Goal: Task Accomplishment & Management: Use online tool/utility

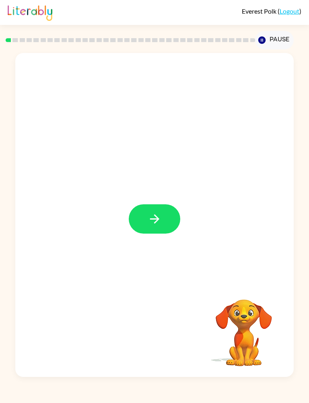
click at [155, 224] on icon "button" at bounding box center [154, 219] width 14 height 14
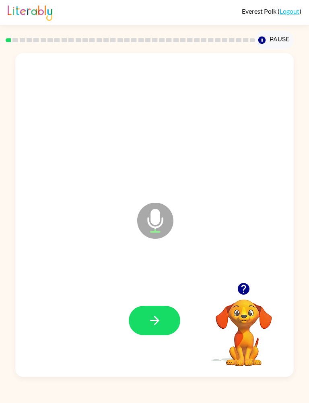
click at [163, 334] on button "button" at bounding box center [154, 320] width 51 height 29
click at [164, 325] on button "button" at bounding box center [154, 320] width 51 height 29
click at [166, 327] on button "button" at bounding box center [154, 320] width 51 height 29
click at [162, 325] on button "button" at bounding box center [154, 320] width 51 height 29
click at [160, 320] on icon "button" at bounding box center [154, 321] width 14 height 14
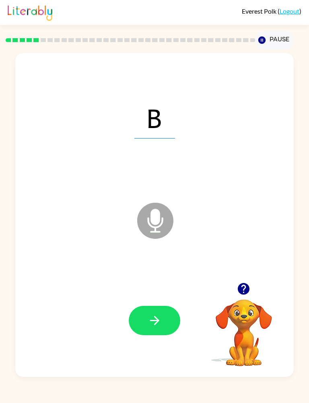
click at [159, 312] on button "button" at bounding box center [154, 320] width 51 height 29
click at [156, 321] on icon "button" at bounding box center [153, 320] width 9 height 9
click at [153, 320] on icon "button" at bounding box center [154, 321] width 14 height 14
click at [159, 329] on button "button" at bounding box center [154, 320] width 51 height 29
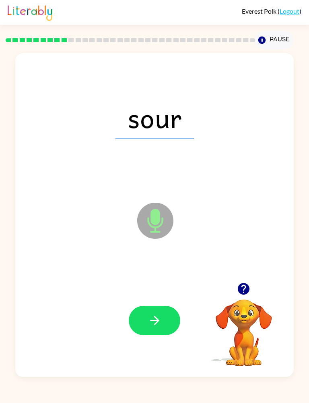
click at [178, 329] on button "button" at bounding box center [154, 320] width 51 height 29
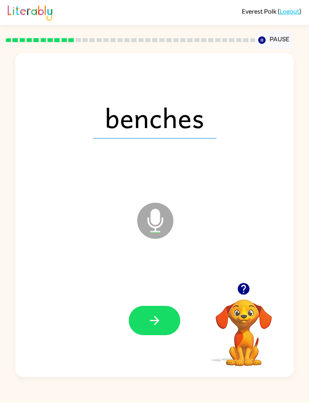
click at [168, 322] on button "button" at bounding box center [154, 320] width 51 height 29
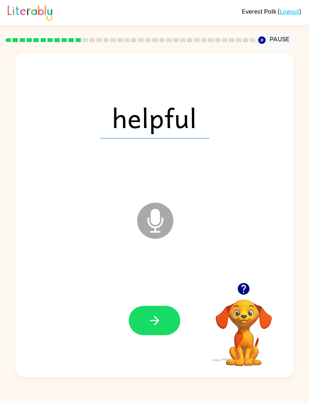
click at [155, 319] on icon "button" at bounding box center [154, 321] width 14 height 14
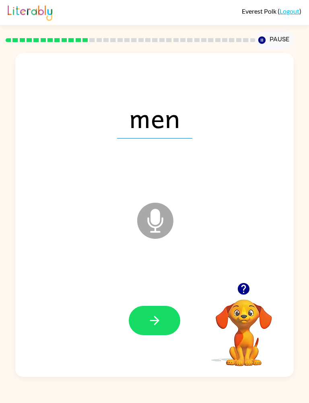
click at [164, 324] on button "button" at bounding box center [154, 320] width 51 height 29
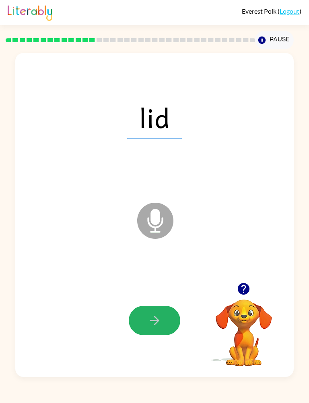
click at [177, 326] on button "button" at bounding box center [154, 320] width 51 height 29
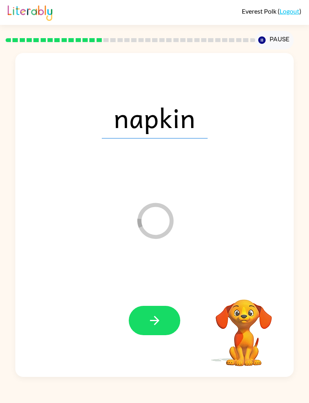
click at [167, 342] on div at bounding box center [154, 320] width 262 height 97
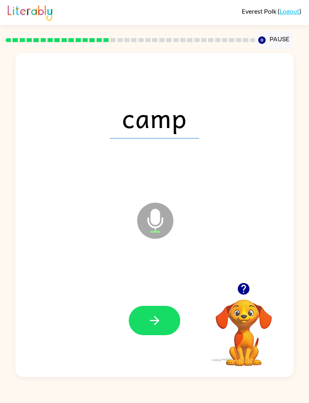
click at [155, 331] on button "button" at bounding box center [154, 320] width 51 height 29
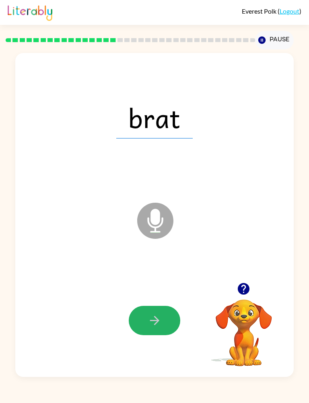
click at [162, 316] on button "button" at bounding box center [154, 320] width 51 height 29
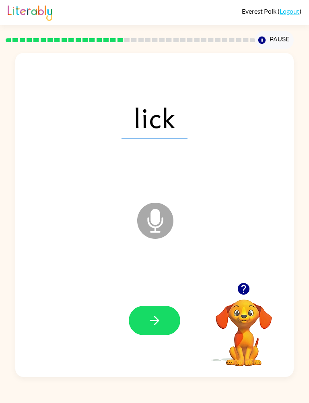
click at [159, 326] on icon "button" at bounding box center [154, 321] width 14 height 14
click at [154, 325] on icon "button" at bounding box center [153, 320] width 9 height 9
click at [141, 314] on button "button" at bounding box center [154, 320] width 51 height 29
click at [171, 323] on button "button" at bounding box center [154, 320] width 51 height 29
click at [157, 320] on icon "button" at bounding box center [153, 320] width 9 height 9
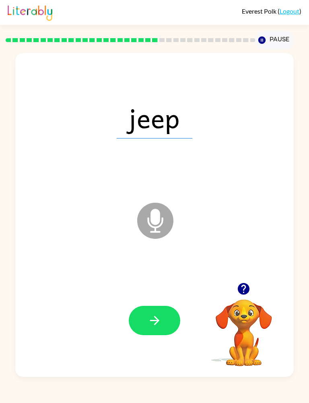
click at [150, 347] on div at bounding box center [154, 320] width 262 height 97
click at [163, 311] on button "button" at bounding box center [154, 320] width 51 height 29
click at [162, 331] on button "button" at bounding box center [154, 320] width 51 height 29
click at [153, 317] on icon "button" at bounding box center [154, 321] width 14 height 14
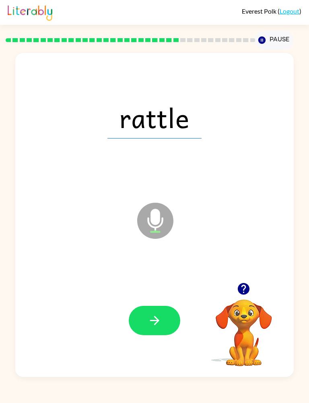
click at [157, 331] on button "button" at bounding box center [154, 320] width 51 height 29
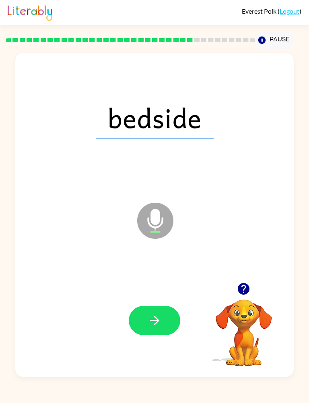
click at [141, 335] on button "button" at bounding box center [154, 320] width 51 height 29
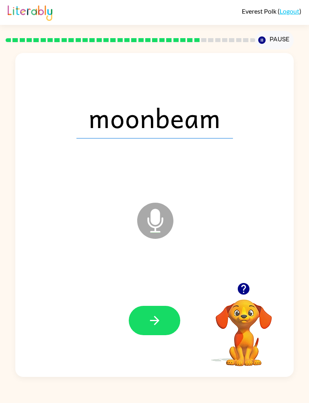
click at [164, 324] on button "button" at bounding box center [154, 320] width 51 height 29
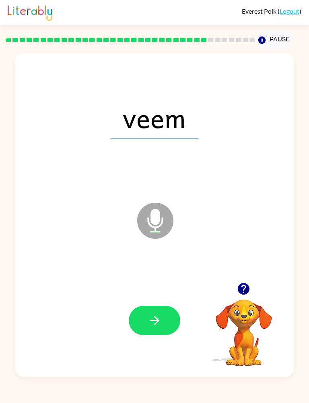
click at [163, 334] on button "button" at bounding box center [154, 320] width 51 height 29
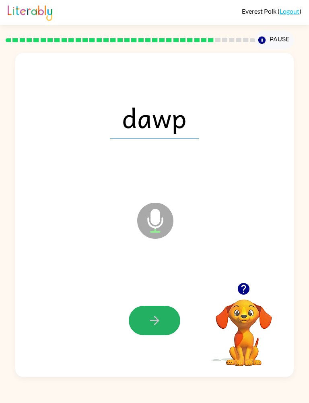
click at [160, 330] on button "button" at bounding box center [154, 320] width 51 height 29
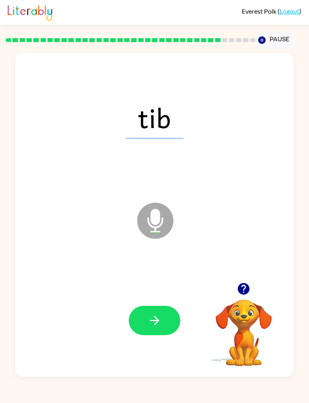
click at [161, 327] on icon "button" at bounding box center [154, 321] width 14 height 14
click at [157, 334] on button "button" at bounding box center [154, 320] width 51 height 29
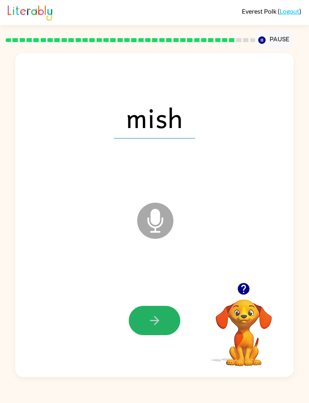
click at [167, 325] on button "button" at bounding box center [154, 320] width 51 height 29
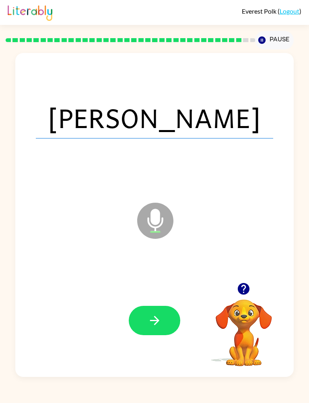
click at [161, 331] on button "button" at bounding box center [154, 320] width 51 height 29
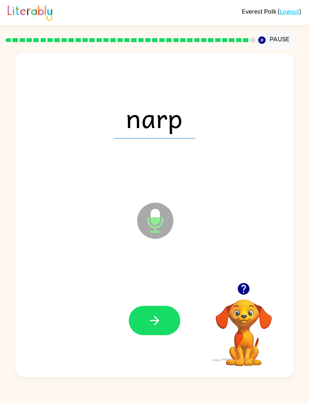
click at [155, 324] on icon "button" at bounding box center [153, 320] width 9 height 9
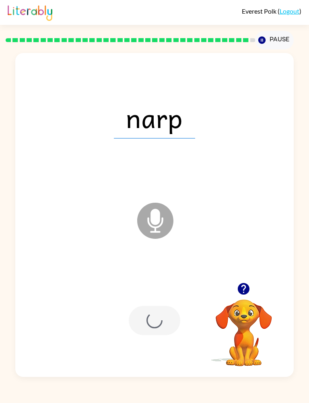
click at [155, 324] on div at bounding box center [154, 320] width 51 height 29
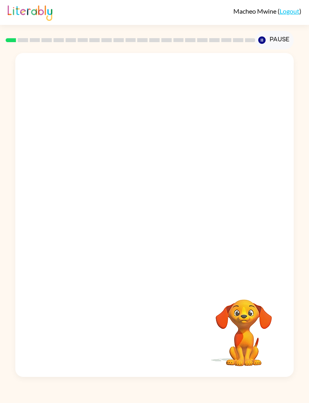
click at [273, 37] on button "Pause Pause" at bounding box center [274, 40] width 38 height 18
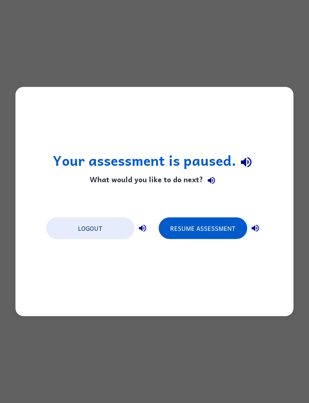
click at [106, 231] on button "Logout" at bounding box center [90, 229] width 88 height 22
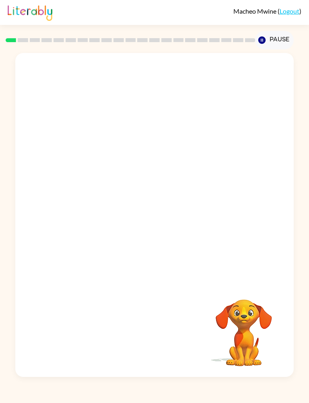
click at [269, 36] on button "Pause Pause" at bounding box center [274, 40] width 38 height 18
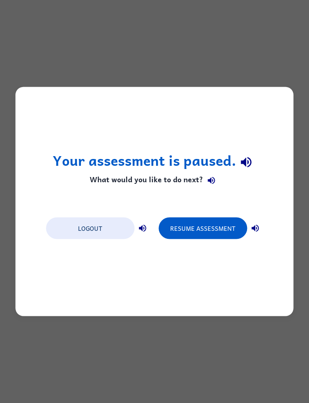
click at [201, 232] on button "Resume Assessment" at bounding box center [202, 229] width 88 height 22
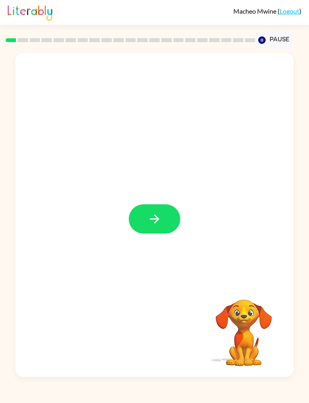
click at [153, 227] on button "button" at bounding box center [154, 219] width 51 height 29
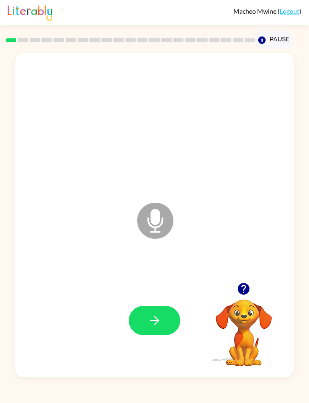
click at [162, 343] on div at bounding box center [154, 320] width 262 height 97
click at [165, 322] on button "button" at bounding box center [154, 320] width 51 height 29
click at [161, 327] on icon "button" at bounding box center [154, 321] width 14 height 14
click at [159, 324] on icon "button" at bounding box center [154, 321] width 14 height 14
click at [152, 325] on icon "button" at bounding box center [154, 321] width 14 height 14
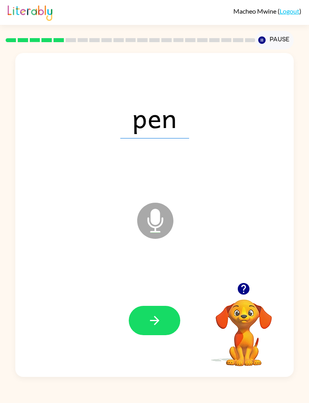
click at [169, 320] on button "button" at bounding box center [154, 320] width 51 height 29
click at [157, 328] on icon "button" at bounding box center [154, 321] width 14 height 14
click at [150, 328] on icon "button" at bounding box center [154, 321] width 14 height 14
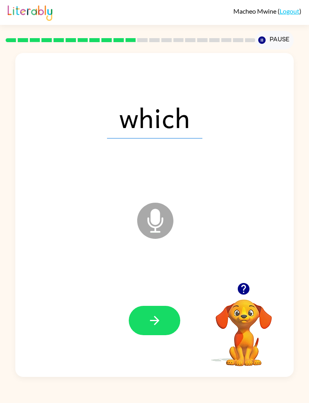
click at [160, 313] on button "button" at bounding box center [154, 320] width 51 height 29
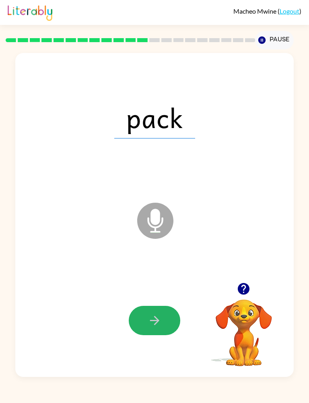
click at [149, 310] on button "button" at bounding box center [154, 320] width 51 height 29
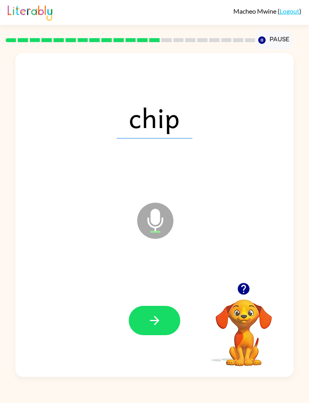
click at [146, 328] on button "button" at bounding box center [154, 320] width 51 height 29
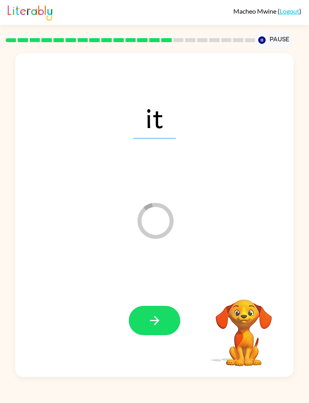
click at [166, 323] on button "button" at bounding box center [154, 320] width 51 height 29
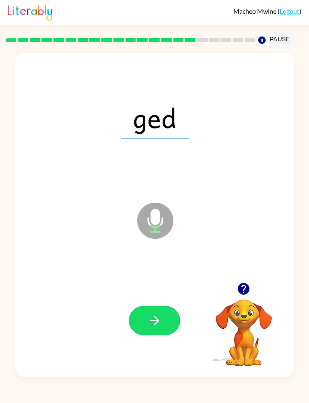
click at [151, 321] on icon "button" at bounding box center [153, 320] width 9 height 9
click at [165, 304] on div at bounding box center [154, 320] width 262 height 97
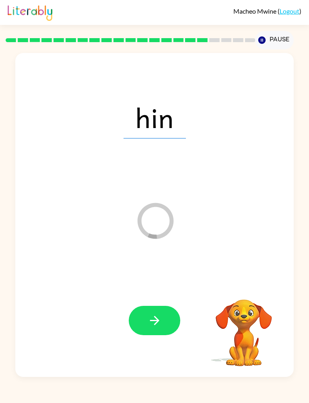
click at [155, 322] on icon "button" at bounding box center [154, 321] width 14 height 14
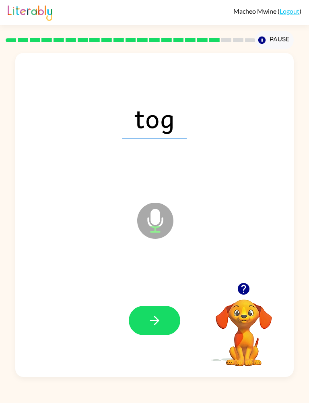
click at [173, 298] on div at bounding box center [154, 320] width 262 height 97
click at [159, 325] on icon "button" at bounding box center [154, 321] width 14 height 14
click at [174, 309] on button "button" at bounding box center [154, 320] width 51 height 29
click at [165, 316] on button "button" at bounding box center [154, 320] width 51 height 29
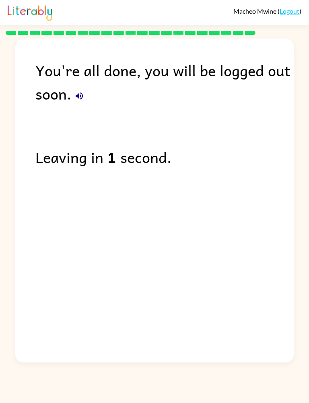
click at [293, 13] on link "Logout" at bounding box center [289, 11] width 20 height 8
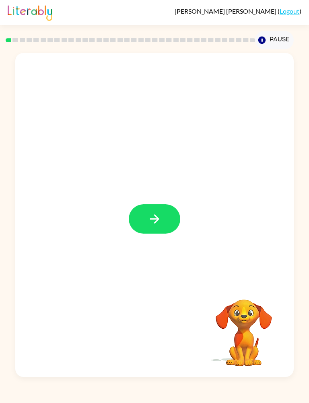
click at [160, 219] on icon "button" at bounding box center [154, 219] width 14 height 14
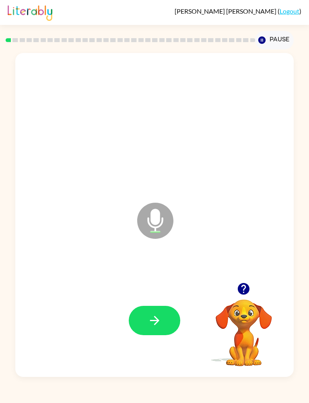
click at [147, 317] on button "button" at bounding box center [154, 320] width 51 height 29
click at [160, 319] on icon "button" at bounding box center [154, 321] width 14 height 14
click at [156, 321] on icon "button" at bounding box center [153, 320] width 9 height 9
click at [153, 321] on icon "button" at bounding box center [153, 320] width 9 height 9
click at [153, 314] on icon "button" at bounding box center [154, 321] width 14 height 14
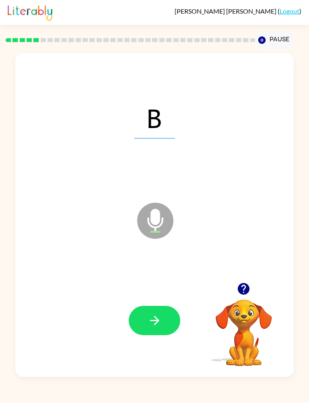
click at [161, 322] on icon "button" at bounding box center [154, 321] width 14 height 14
click at [162, 314] on button "button" at bounding box center [154, 320] width 51 height 29
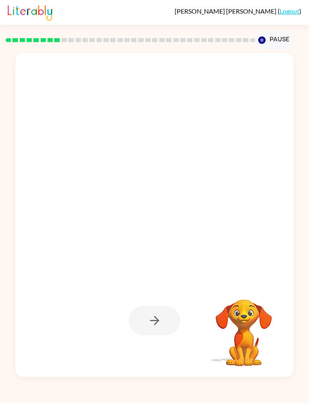
click at [199, 116] on div at bounding box center [154, 117] width 262 height 97
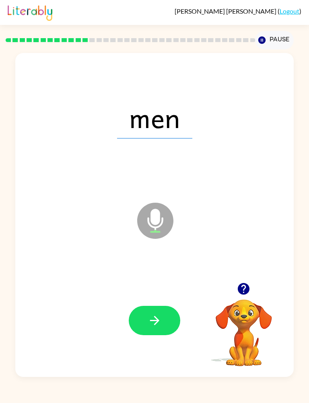
click at [154, 320] on icon "button" at bounding box center [154, 321] width 14 height 14
click at [182, 117] on span "napkin" at bounding box center [155, 118] width 106 height 42
click at [164, 315] on button "button" at bounding box center [154, 320] width 51 height 29
click at [164, 327] on button "button" at bounding box center [154, 320] width 51 height 29
click at [162, 317] on button "button" at bounding box center [154, 320] width 51 height 29
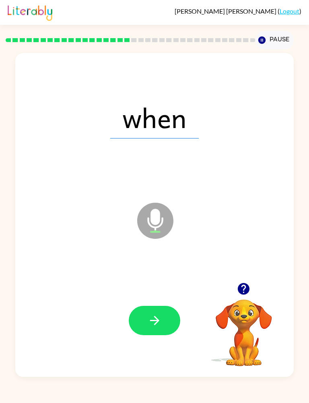
click at [160, 316] on icon "button" at bounding box center [154, 321] width 14 height 14
click at [165, 316] on button "button" at bounding box center [154, 320] width 51 height 29
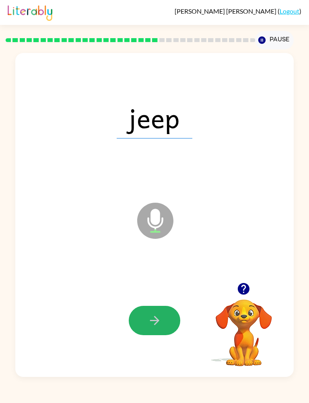
click at [168, 321] on button "button" at bounding box center [154, 320] width 51 height 29
click at [142, 313] on button "button" at bounding box center [154, 320] width 51 height 29
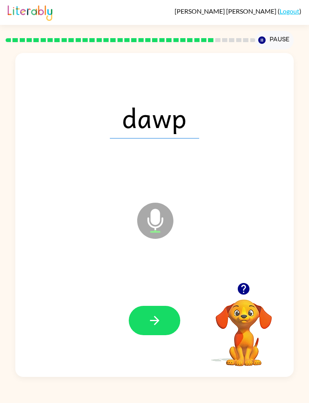
click at [170, 322] on button "button" at bounding box center [154, 320] width 51 height 29
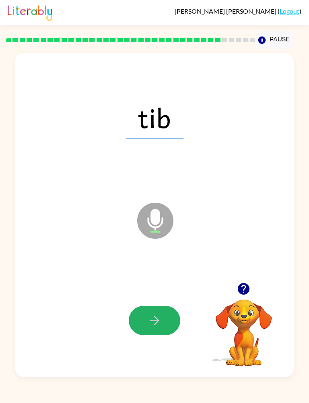
click at [171, 318] on button "button" at bounding box center [154, 320] width 51 height 29
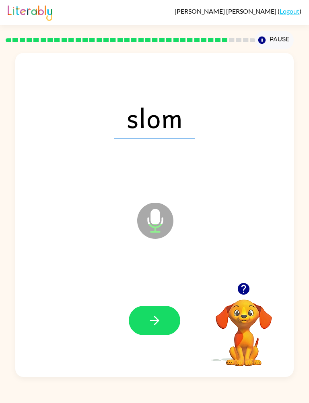
click at [162, 320] on button "button" at bounding box center [154, 320] width 51 height 29
